Goal: Use online tool/utility: Use online tool/utility

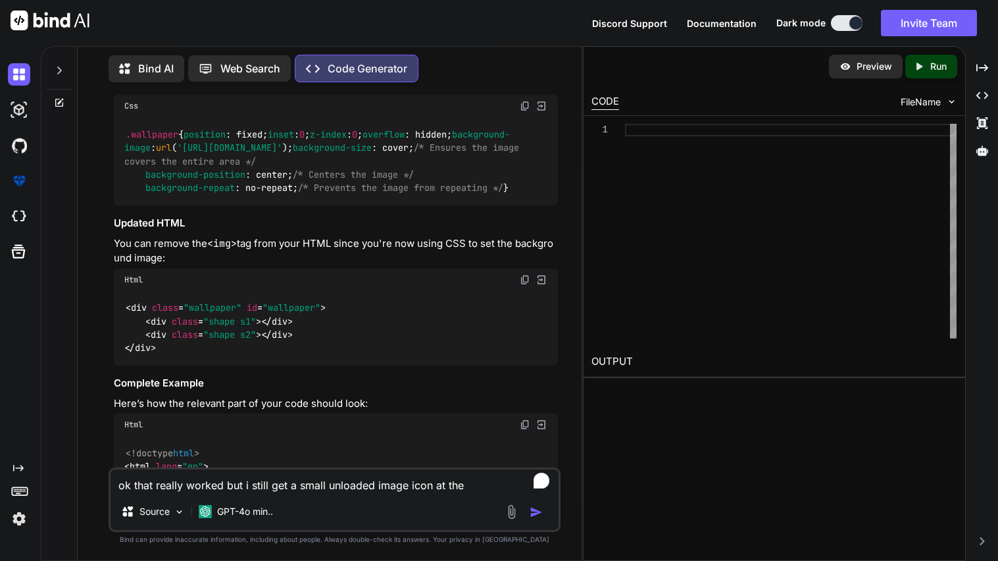
click at [160, 66] on p "Bind AI" at bounding box center [156, 69] width 36 height 16
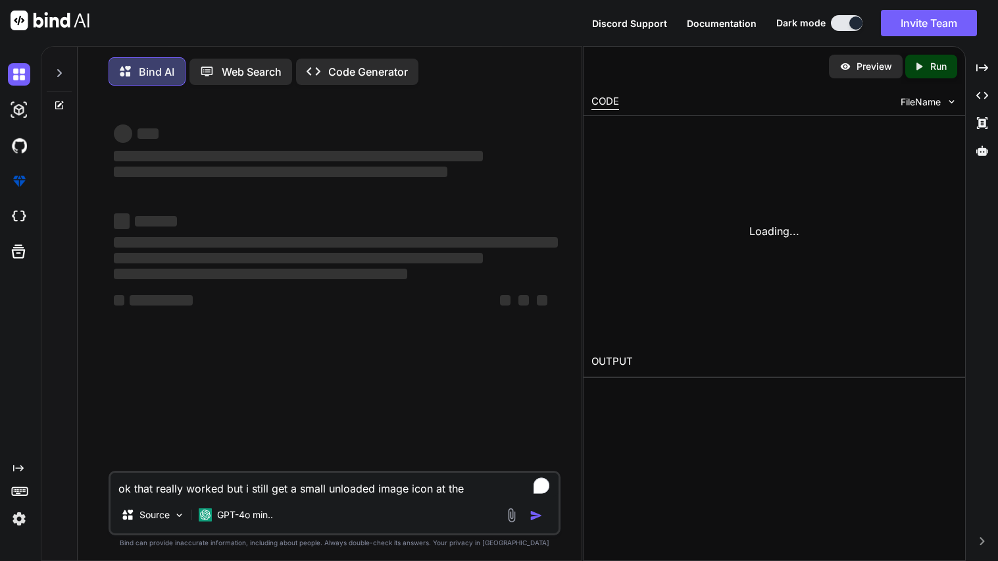
type textarea "x"
click at [852, 31] on div "Discord Support Documentation Dark mode Invite Team Created with Pixso." at bounding box center [790, 23] width 396 height 26
click at [845, 22] on button at bounding box center [847, 23] width 32 height 16
click at [841, 23] on button at bounding box center [847, 23] width 32 height 16
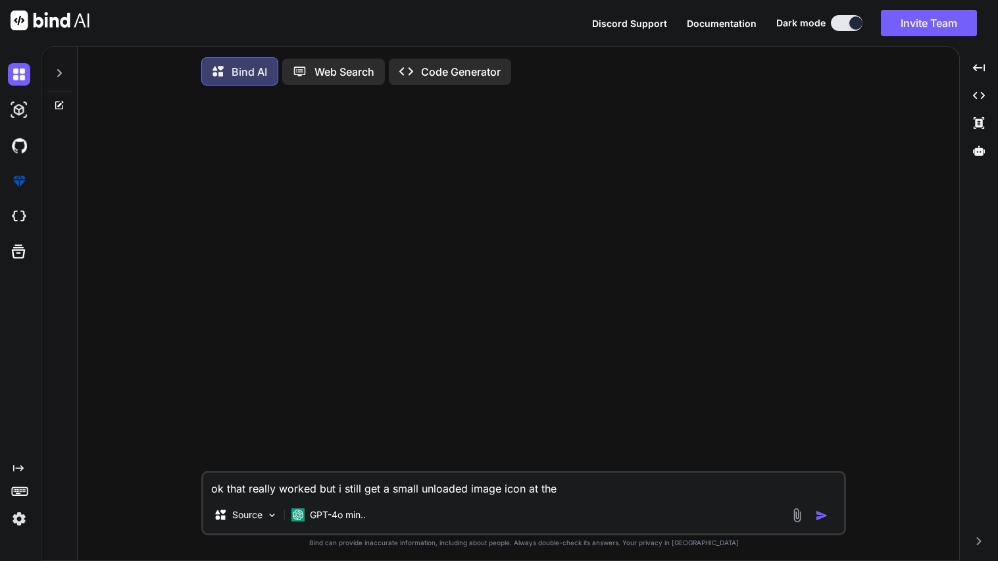
type textarea "x"
